Goal: Complete application form

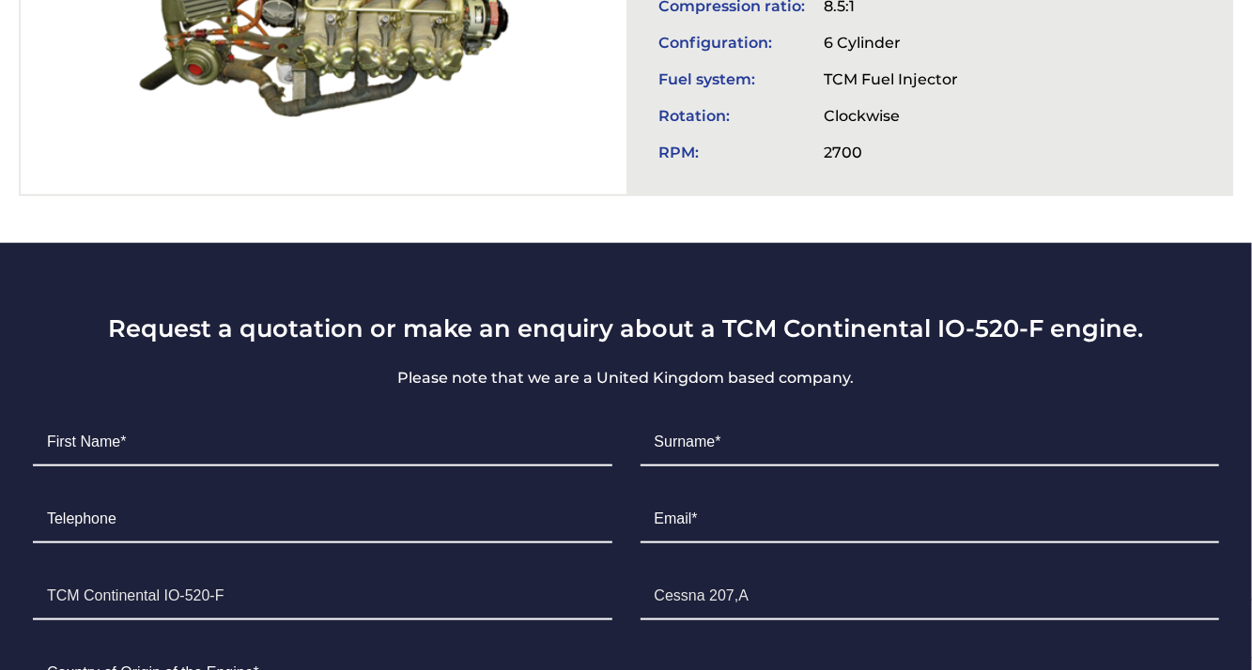
scroll to position [980, 0]
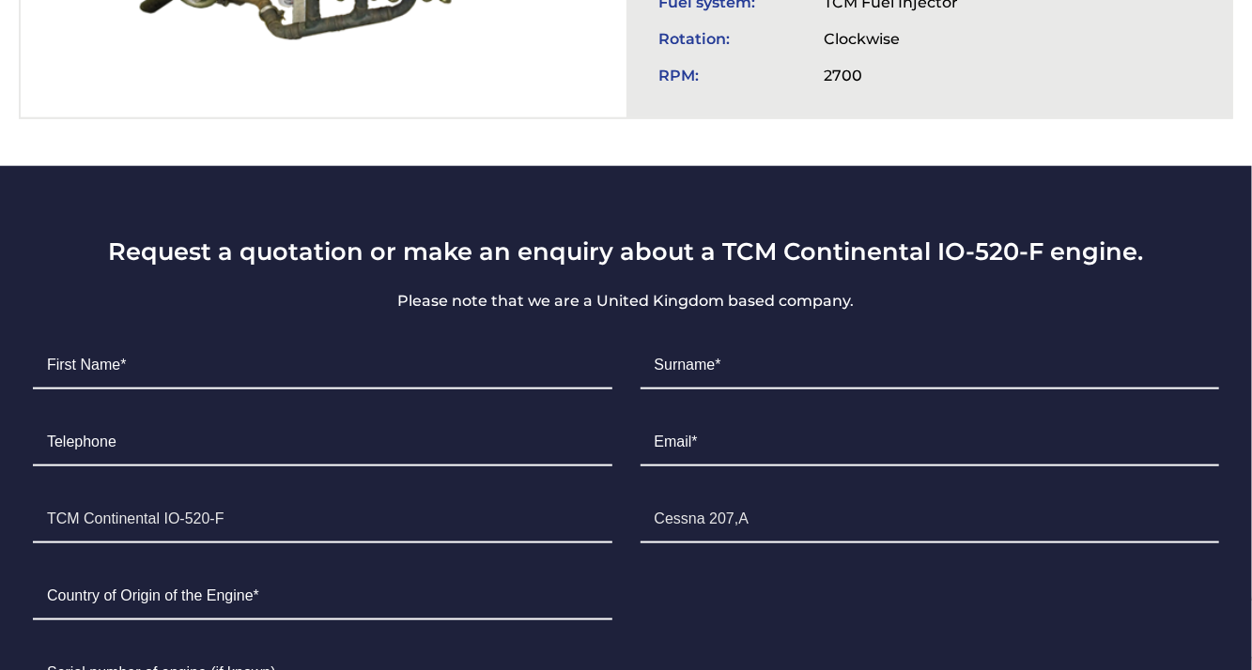
click at [177, 386] on li "First Name*" at bounding box center [323, 366] width 608 height 77
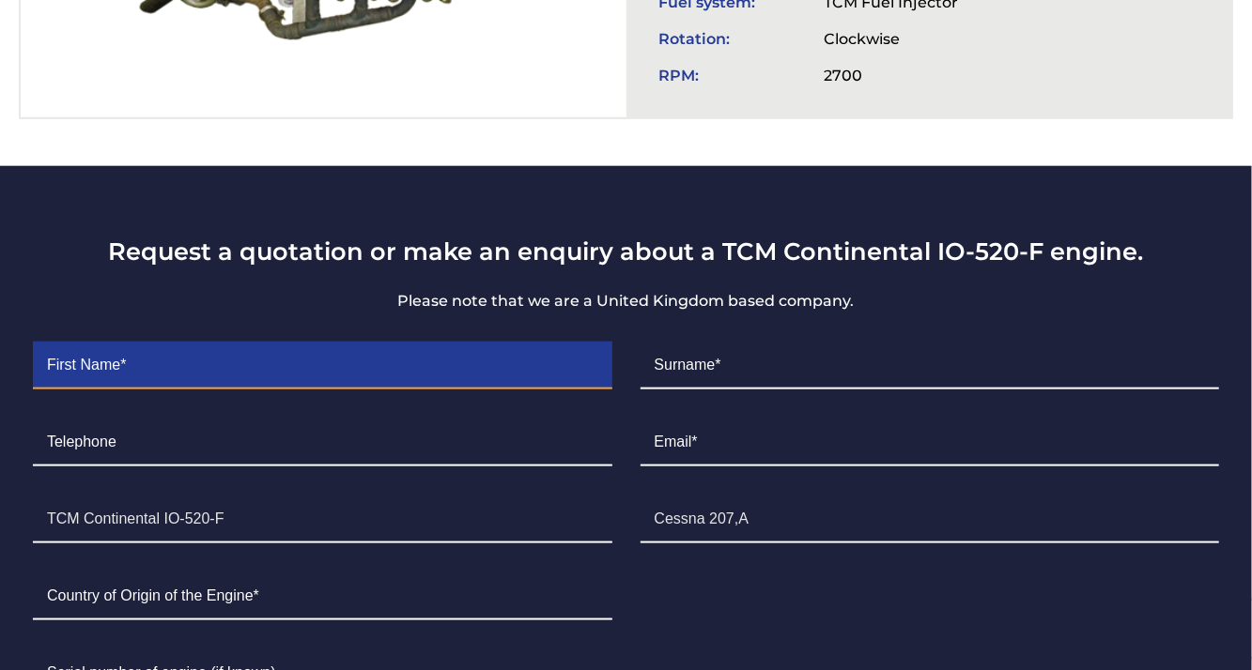
click at [97, 366] on input "Contact form" at bounding box center [322, 366] width 579 height 47
type input "l"
type input "F"
type input "[PERSON_NAME]"
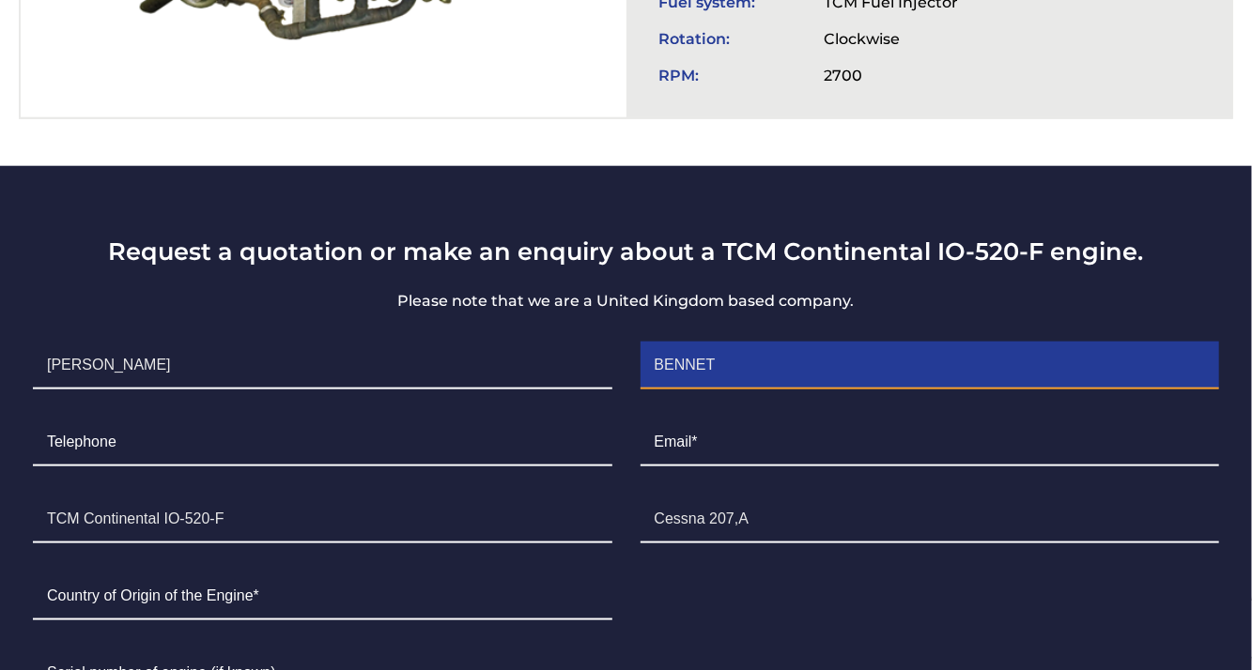
type input "BENNET"
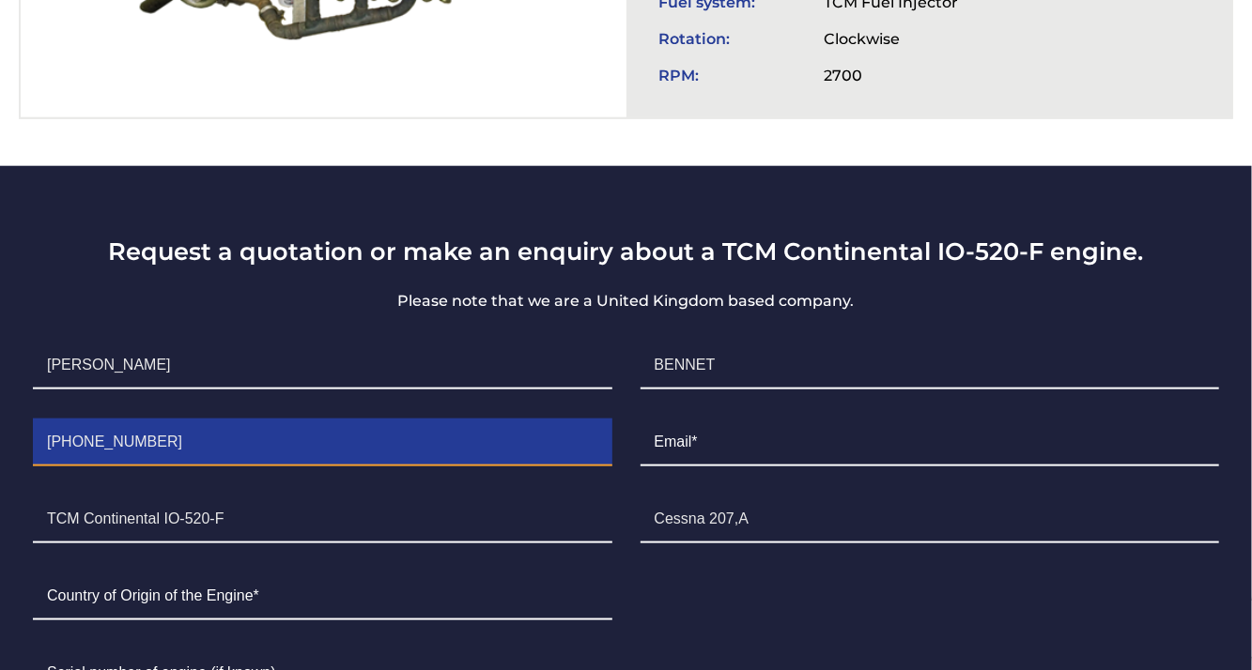
type input "[PHONE_NUMBER]"
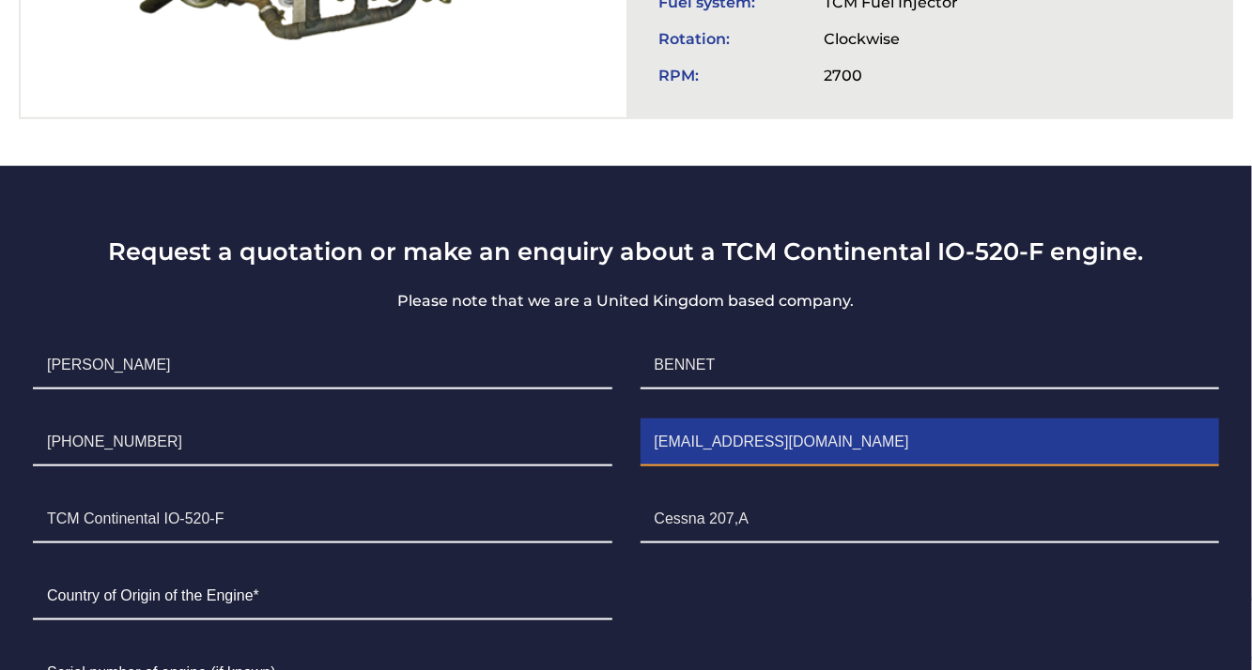
type input "[EMAIL_ADDRESS][DOMAIN_NAME]"
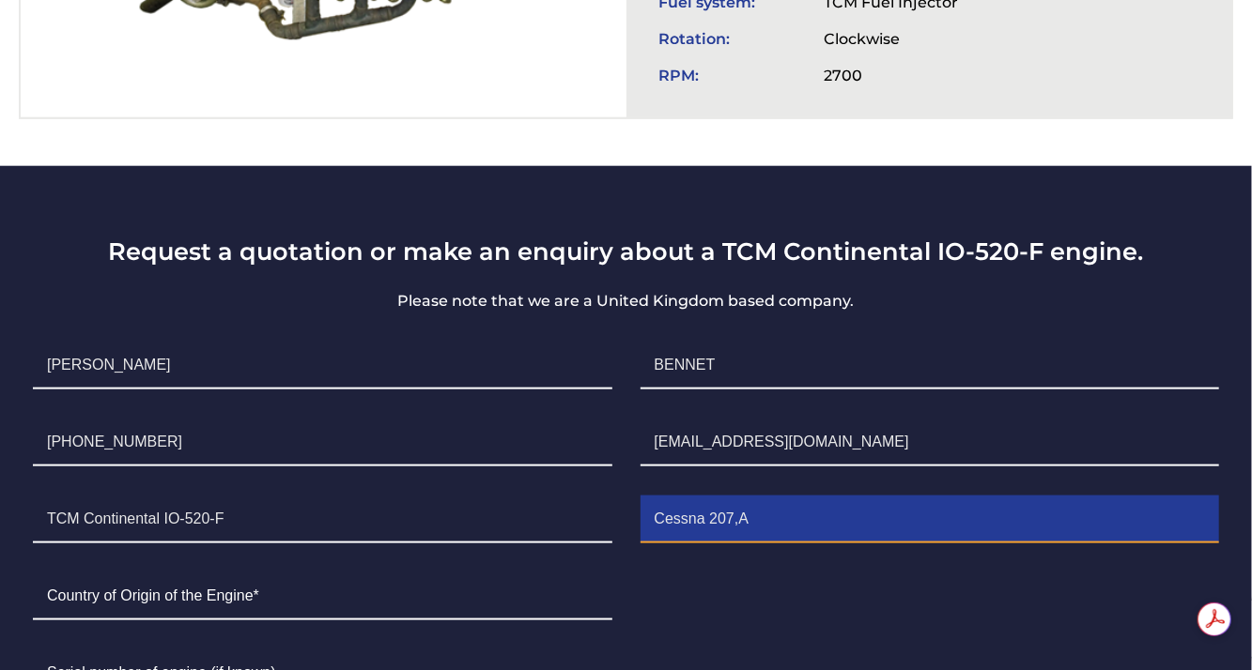
scroll to position [0, 0]
click at [730, 512] on input "Cessna 207,A" at bounding box center [929, 520] width 579 height 47
type input "Cessna 206"
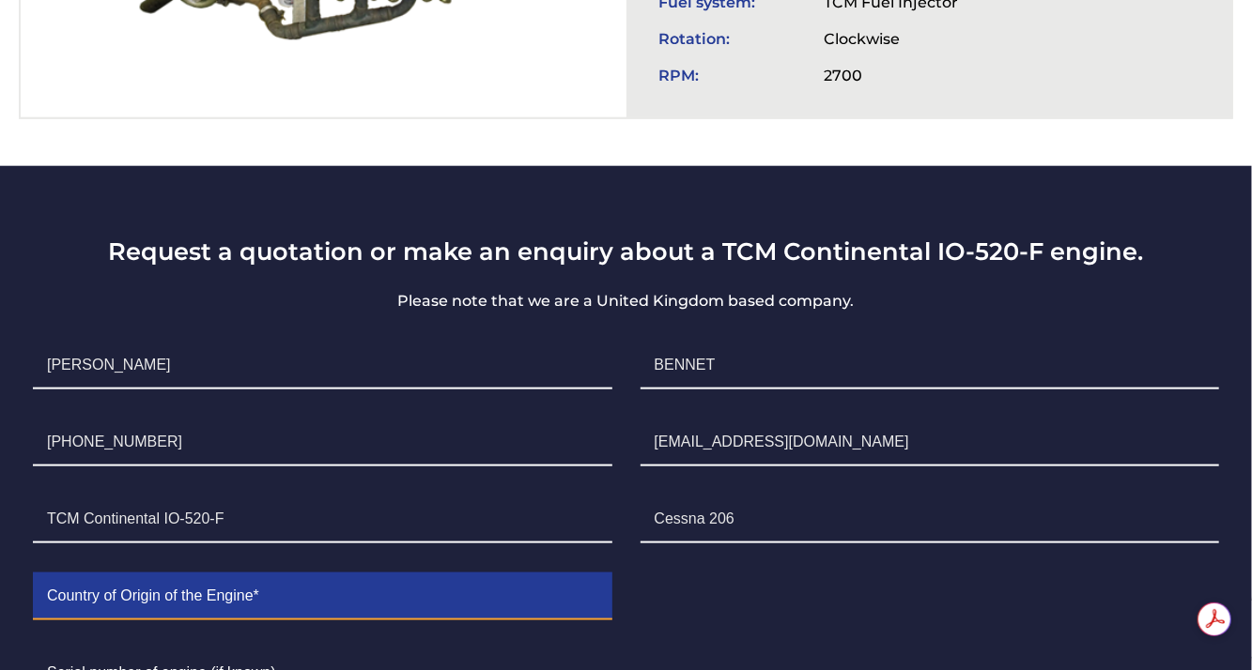
click at [315, 583] on input "Contact form" at bounding box center [322, 597] width 579 height 47
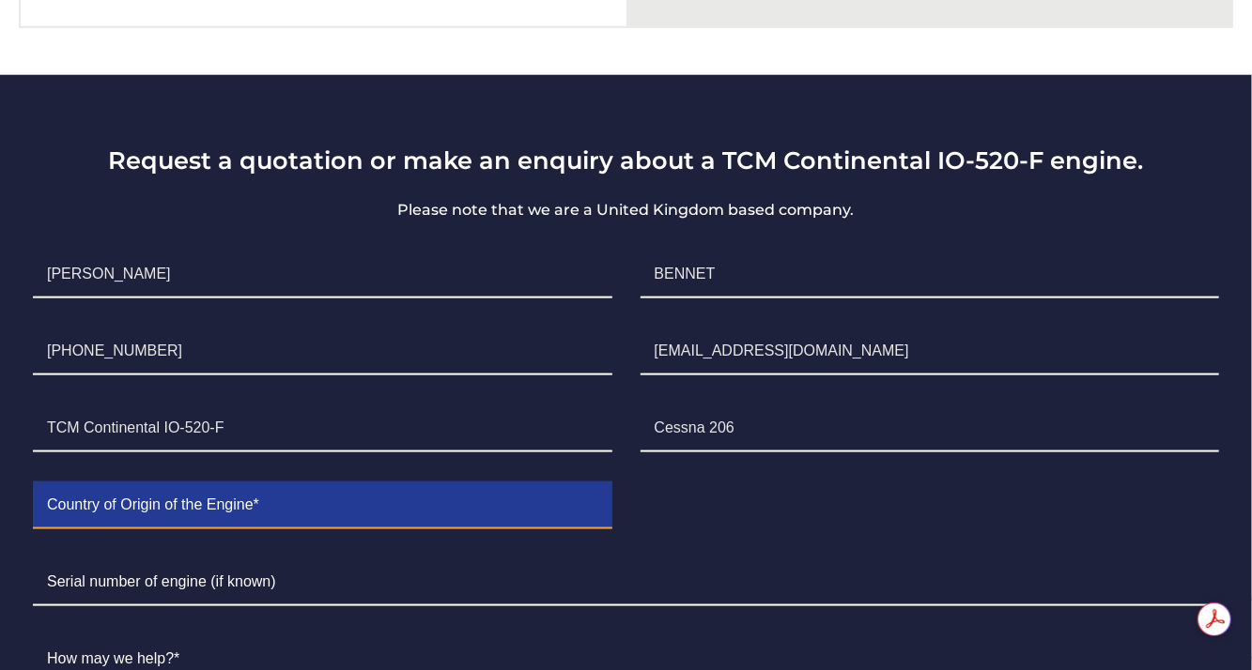
scroll to position [1080, 0]
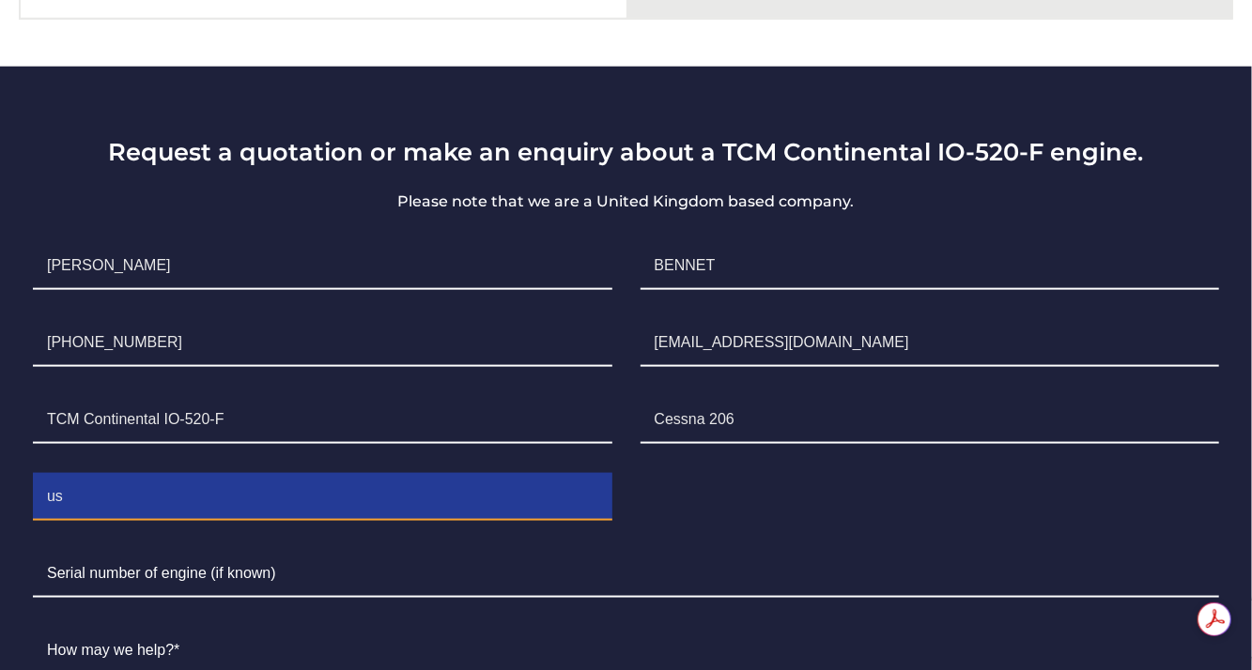
type input "u"
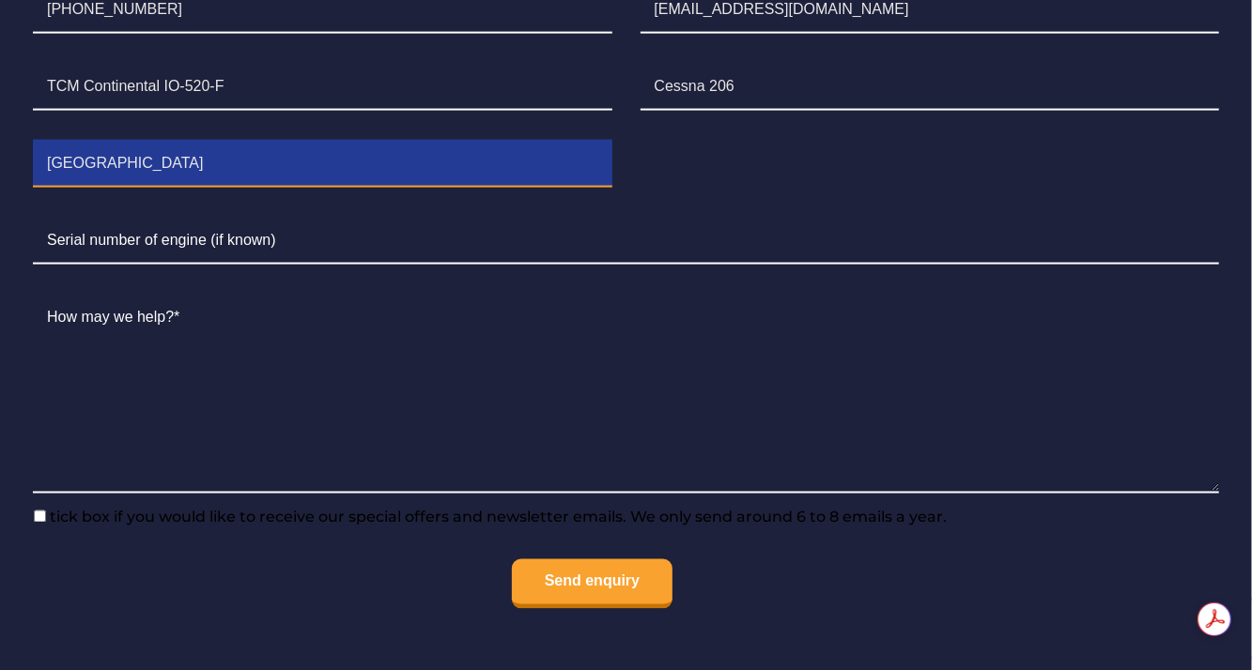
scroll to position [1418, 0]
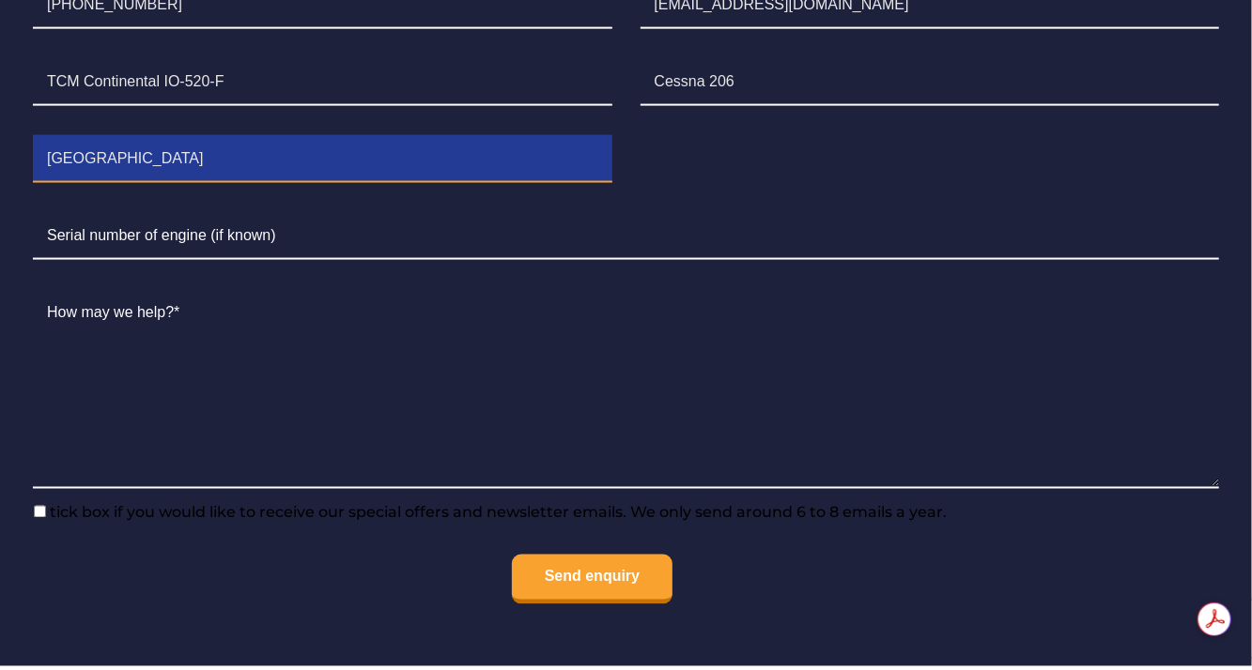
type input "[GEOGRAPHIC_DATA]"
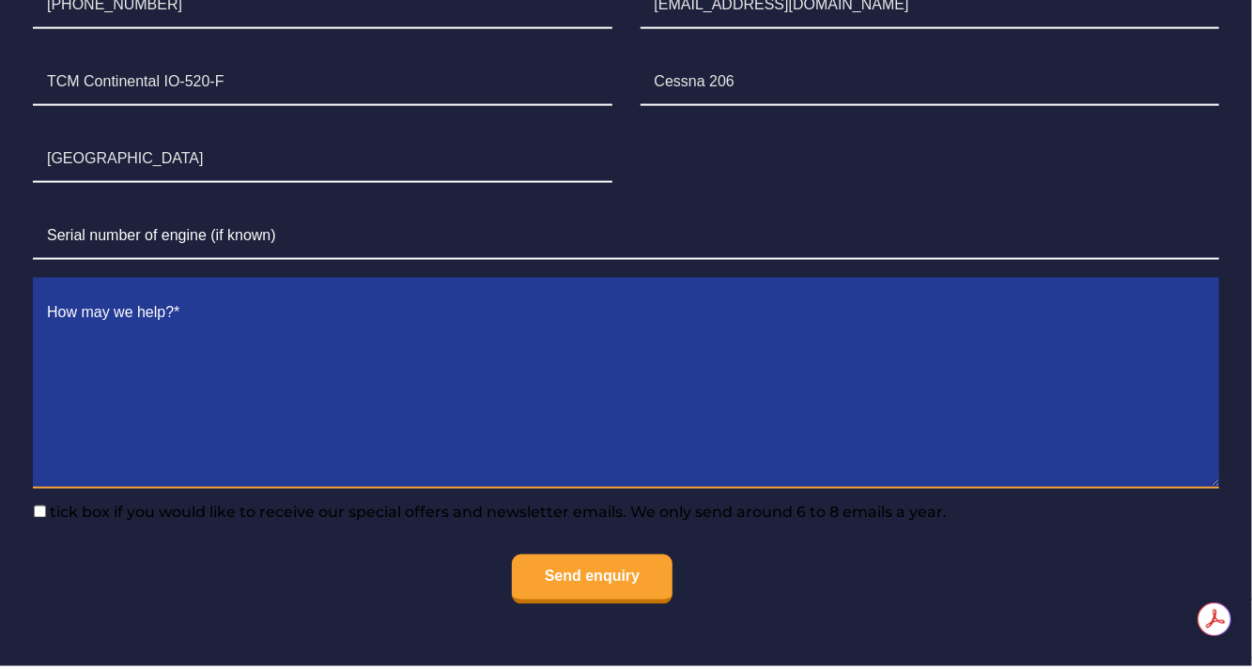
click at [248, 347] on textarea "Contact form" at bounding box center [626, 389] width 1186 height 199
paste textarea "Dear [Supplier’s Name], I hope this message finds you well. We are currently se…"
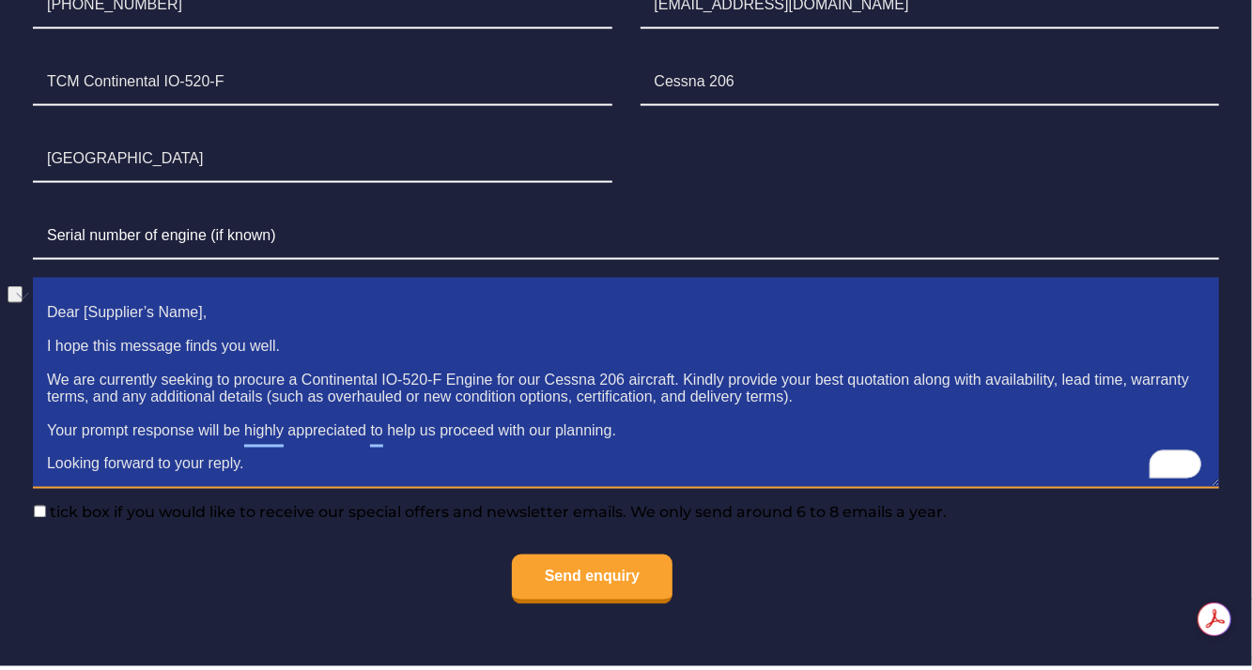
drag, startPoint x: 82, startPoint y: 304, endPoint x: 196, endPoint y: 312, distance: 114.8
click at [196, 312] on textarea "Dear [Supplier’s Name], I hope this message finds you well. We are currently se…" at bounding box center [626, 389] width 1186 height 199
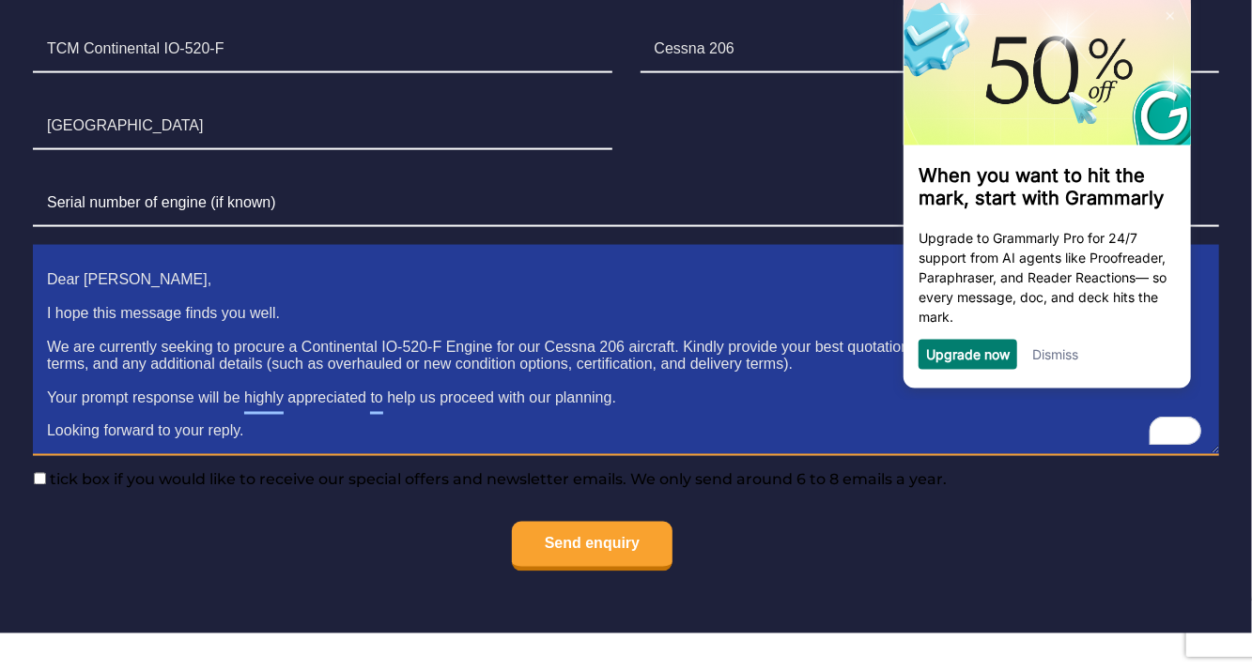
scroll to position [1452, 0]
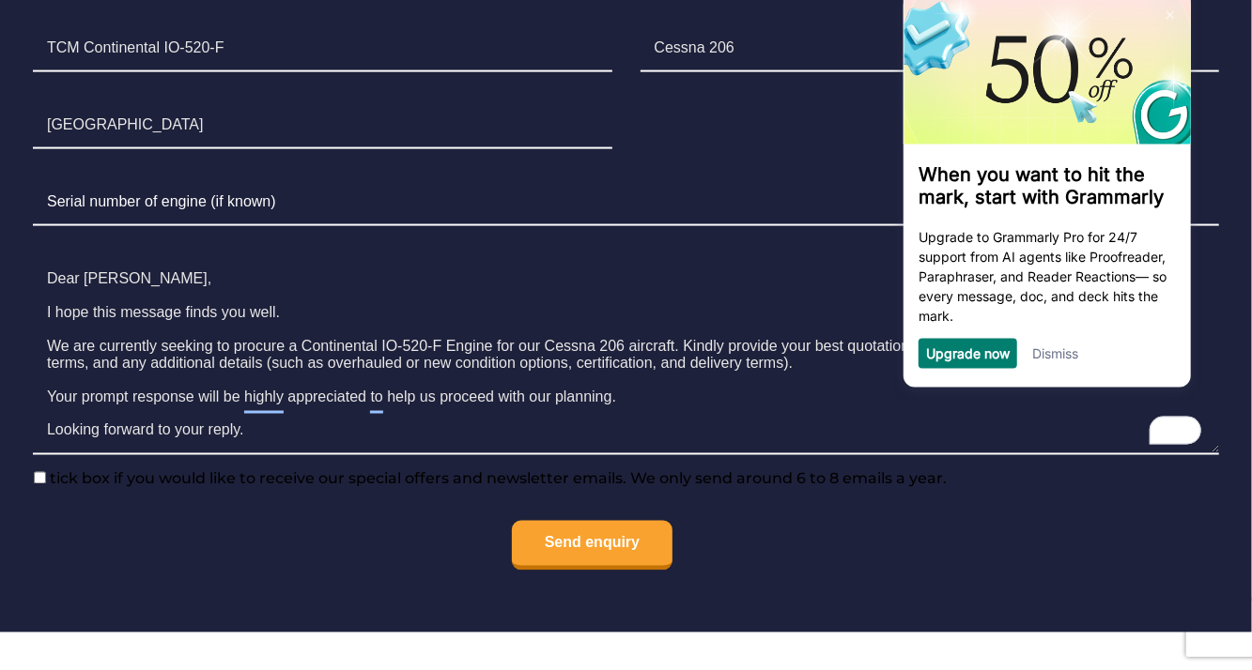
click at [1064, 357] on link "Dismiss" at bounding box center [1055, 355] width 46 height 16
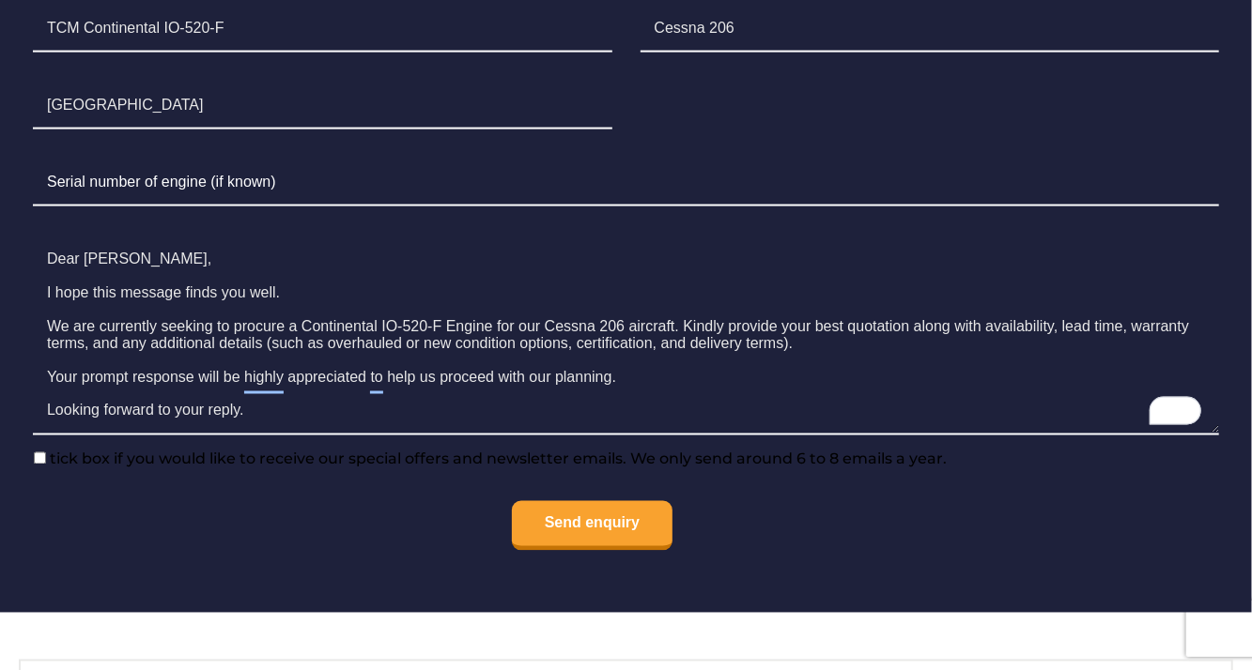
scroll to position [0, 0]
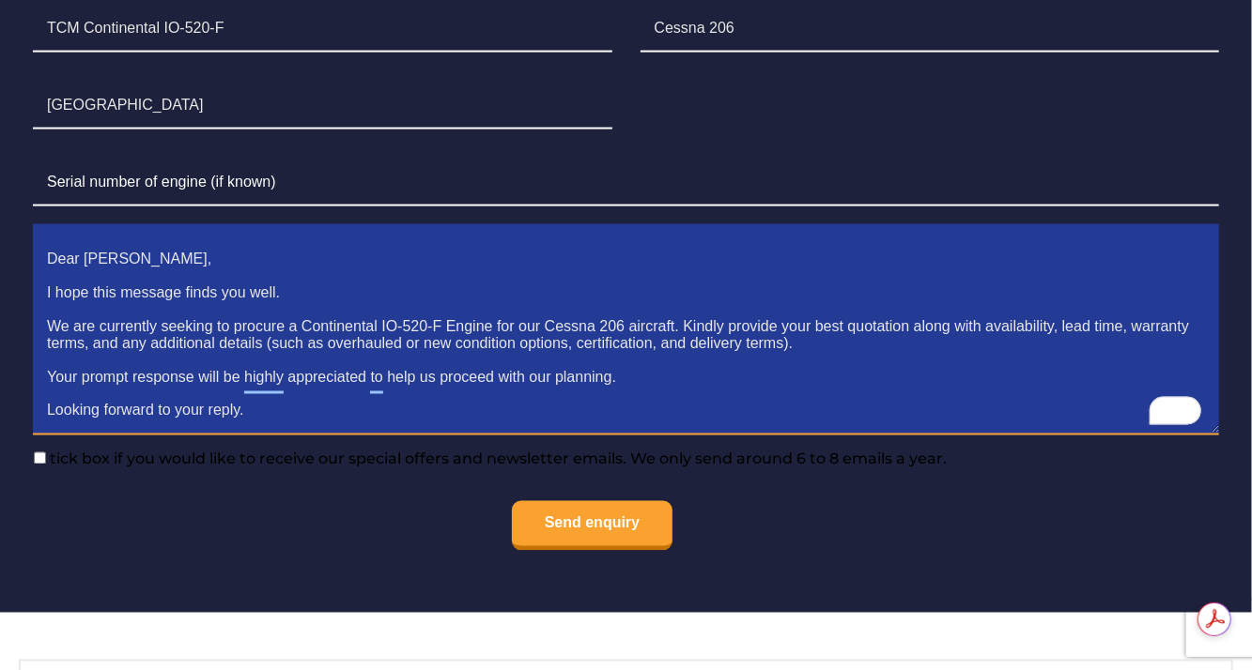
click at [304, 418] on textarea "Dear [PERSON_NAME], I hope this message finds you well. We are currently seekin…" at bounding box center [626, 336] width 1186 height 199
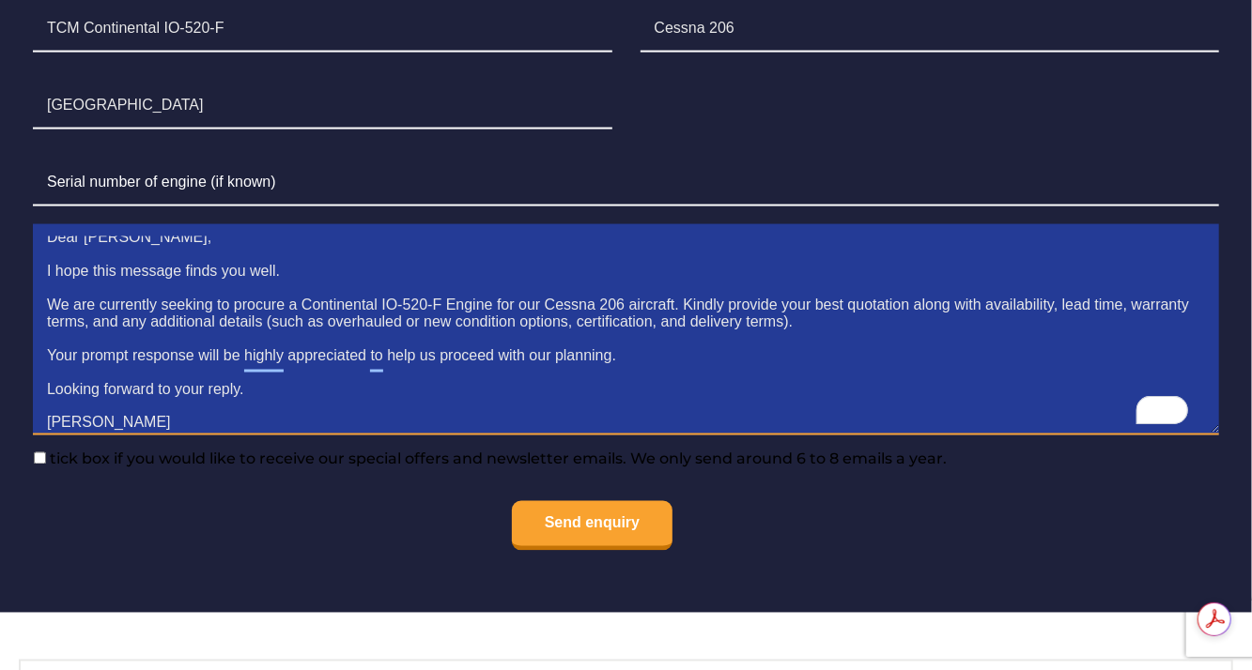
type textarea "Dear [PERSON_NAME], I hope this message finds you well. We are currently seekin…"
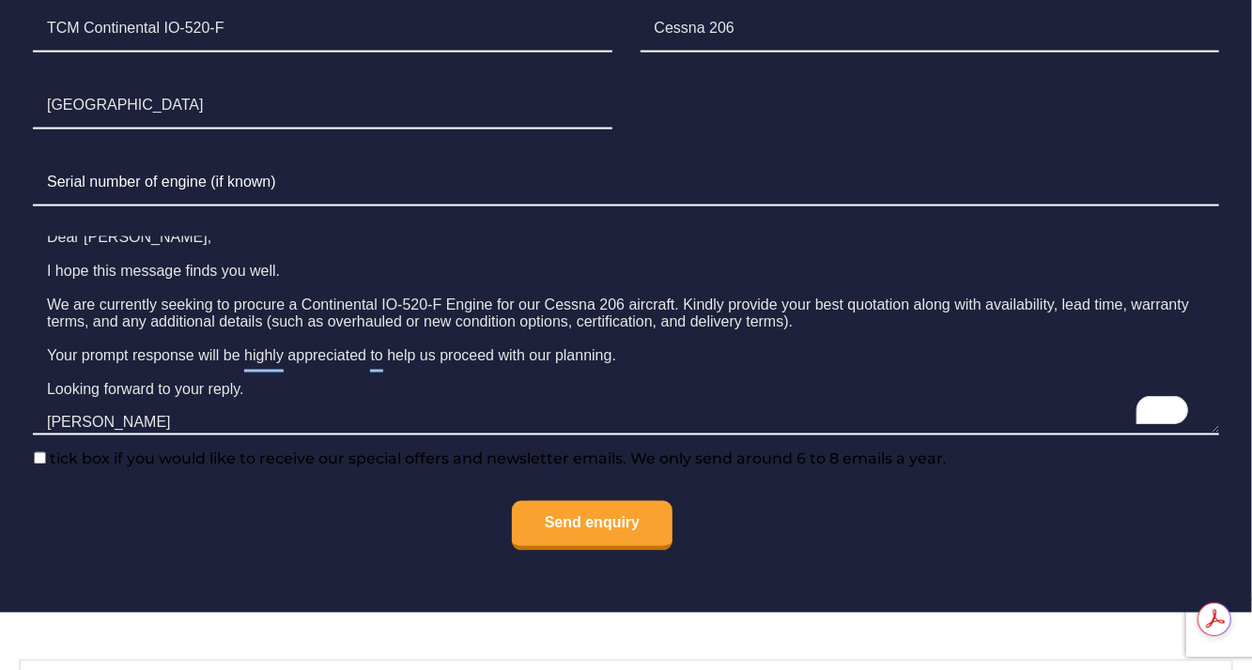
click at [39, 463] on input"] "tick box if you would like to receive our special offers and newsletter emails.…" at bounding box center [40, 459] width 12 height 12
checkbox input"] "true"
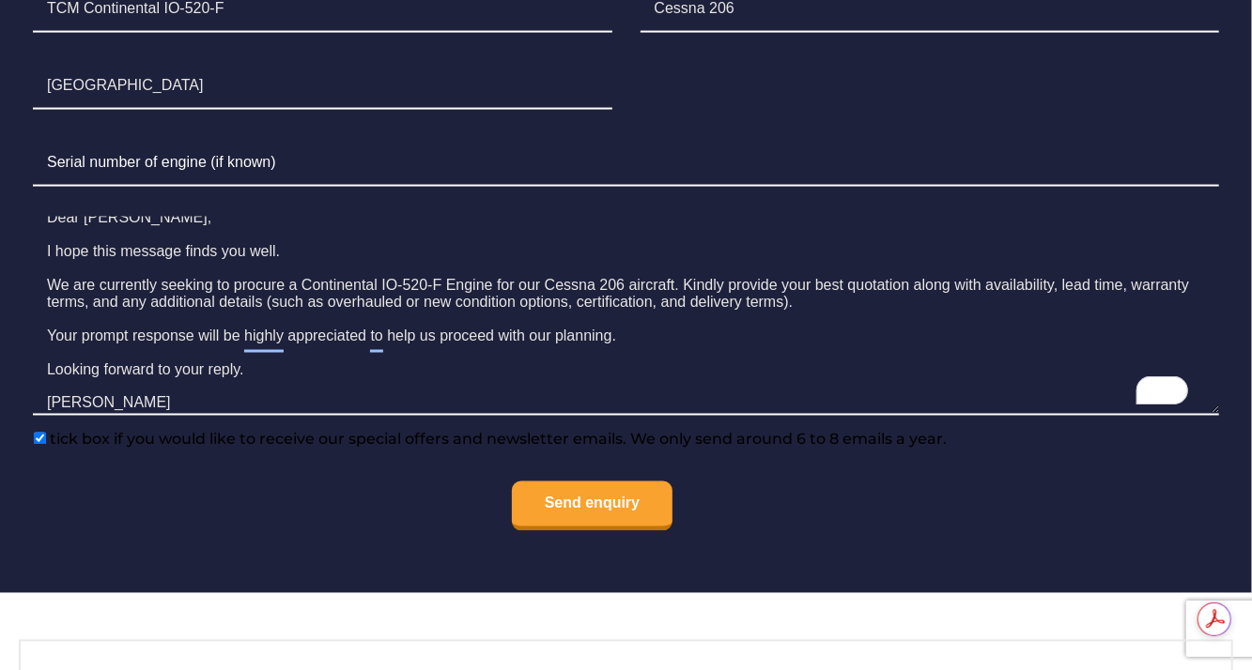
scroll to position [1495, 0]
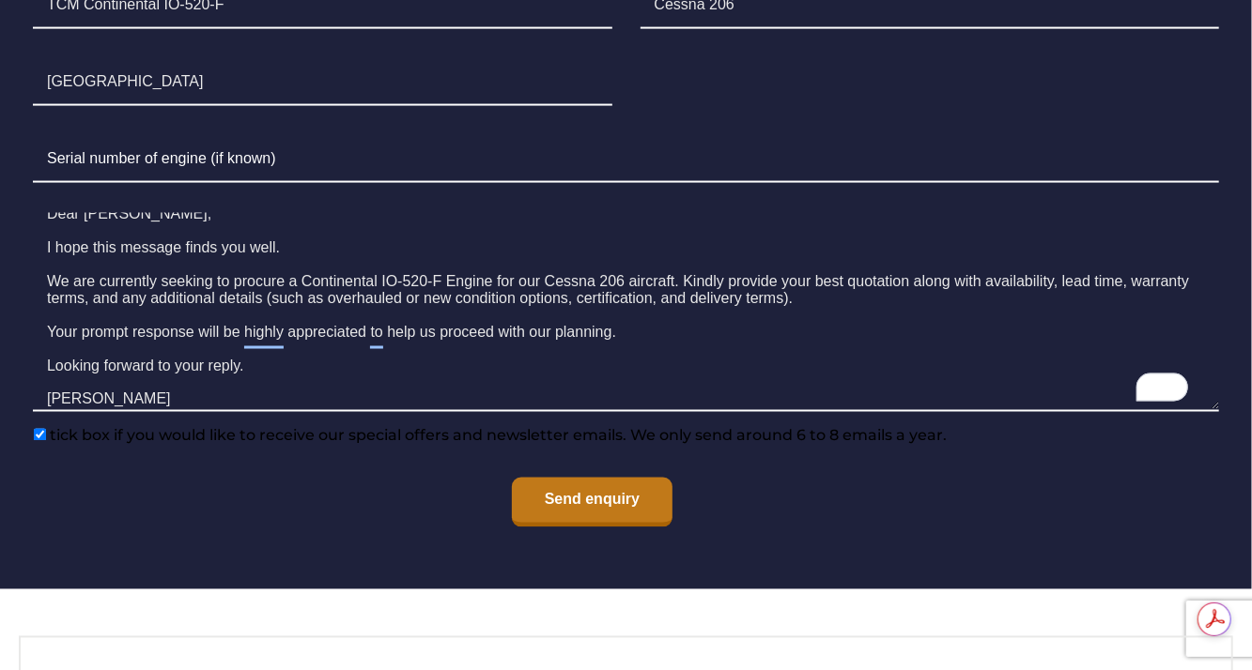
click at [621, 501] on input "Send enquiry" at bounding box center [592, 503] width 161 height 50
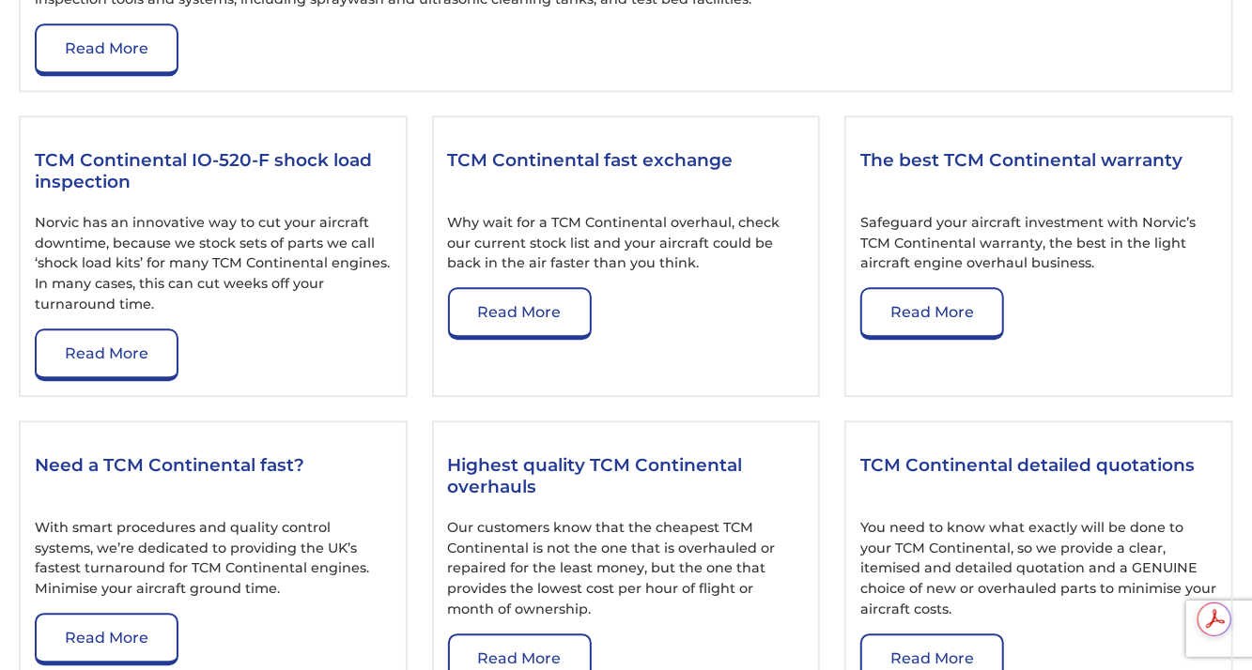
scroll to position [2424, 0]
